Goal: Task Accomplishment & Management: Use online tool/utility

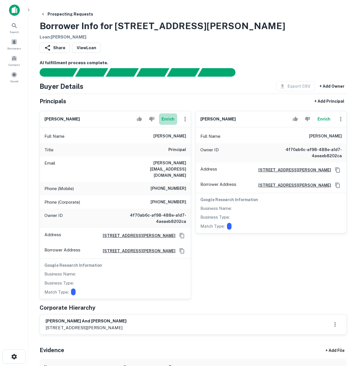
click at [173, 120] on button "Enrich" at bounding box center [168, 118] width 18 height 11
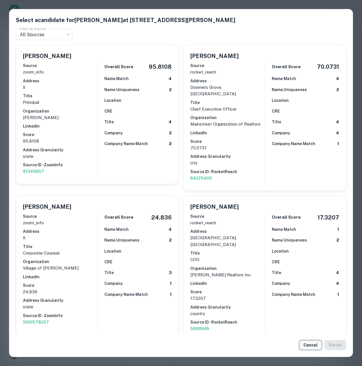
click at [311, 341] on button "Cancel" at bounding box center [310, 345] width 23 height 10
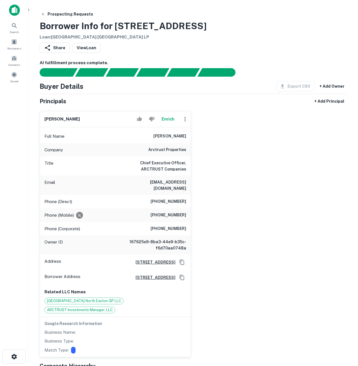
click at [166, 118] on button "Enrich" at bounding box center [168, 118] width 18 height 11
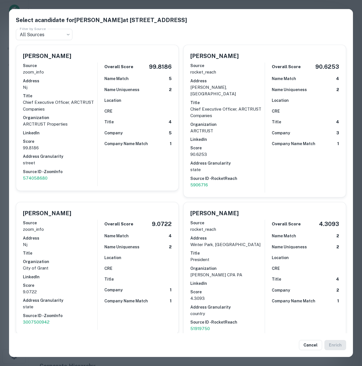
click at [5, 143] on div "Select a candidate for Gary S. Baumann at 1401 Broad St Ste 2 Filter by Source …" at bounding box center [181, 183] width 362 height 366
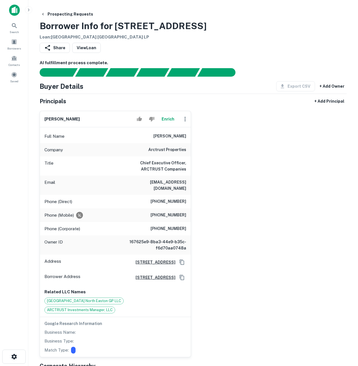
click at [265, 160] on div "gary s. baumann Enrich Full Name gary s. baumann Company arctrust properties Ti…" at bounding box center [190, 231] width 311 height 251
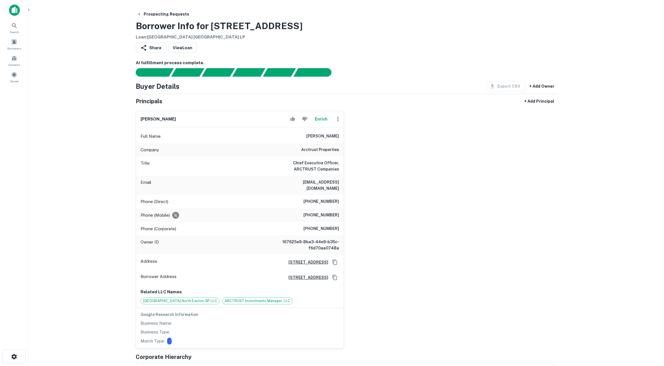
click at [358, 182] on div "gary s. baumann Enrich Full Name gary s. baumann Company arctrust properties Ti…" at bounding box center [343, 227] width 425 height 242
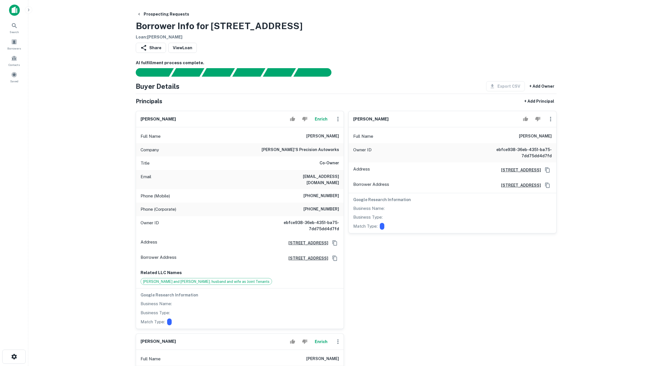
click at [316, 120] on button "Enrich" at bounding box center [321, 118] width 18 height 11
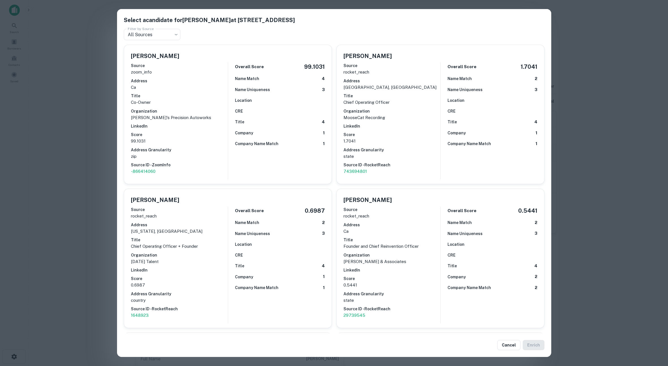
click at [86, 142] on div "Select a candidate for [PERSON_NAME] at [STREET_ADDRESS] Filter by Source All S…" at bounding box center [334, 183] width 668 height 366
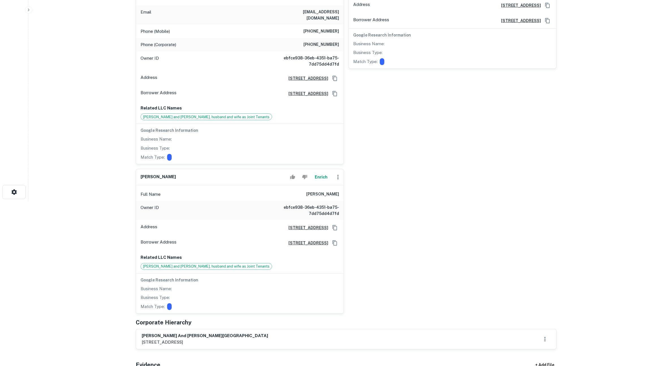
scroll to position [235, 0]
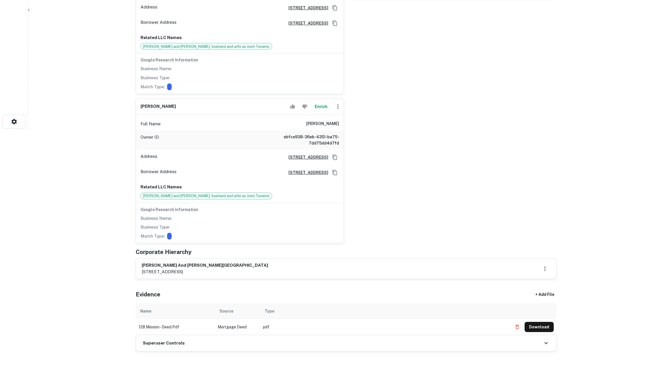
click at [265, 262] on div "[PERSON_NAME] and [PERSON_NAME] [STREET_ADDRESS]" at bounding box center [346, 268] width 409 height 13
drag, startPoint x: 172, startPoint y: 268, endPoint x: 254, endPoint y: 266, distance: 81.8
click at [254, 266] on div "[PERSON_NAME] and [PERSON_NAME] [STREET_ADDRESS]" at bounding box center [346, 268] width 409 height 13
drag, startPoint x: 213, startPoint y: 263, endPoint x: 156, endPoint y: 262, distance: 57.4
click at [156, 262] on div "[PERSON_NAME] and [PERSON_NAME] [STREET_ADDRESS]" at bounding box center [346, 268] width 409 height 13
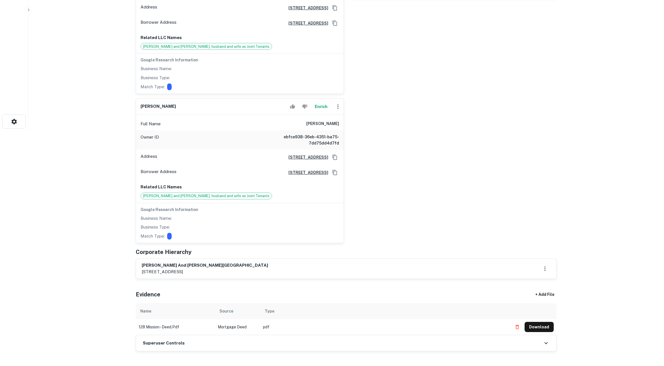
click at [156, 262] on h6 "[PERSON_NAME] and [PERSON_NAME][GEOGRAPHIC_DATA]" at bounding box center [205, 265] width 126 height 7
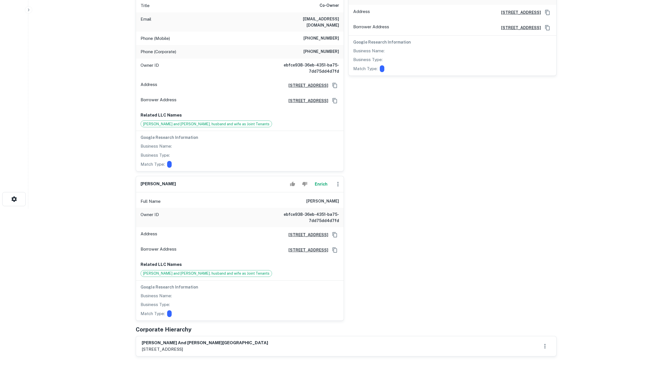
scroll to position [0, 0]
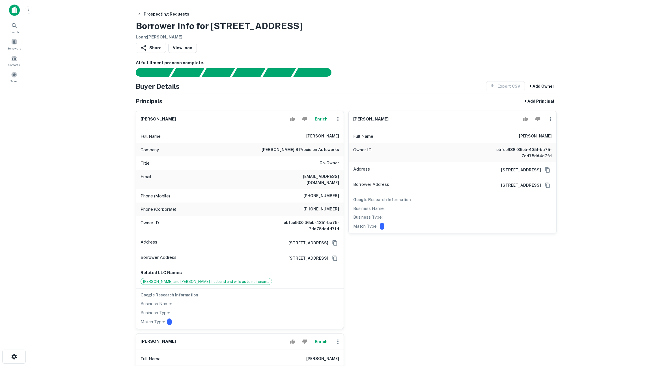
click at [119, 217] on main "Prospecting Requests Borrower Info for [STREET_ADDRESS] Loan : [PERSON_NAME] Sh…" at bounding box center [346, 183] width 636 height 366
